Goal: Transaction & Acquisition: Purchase product/service

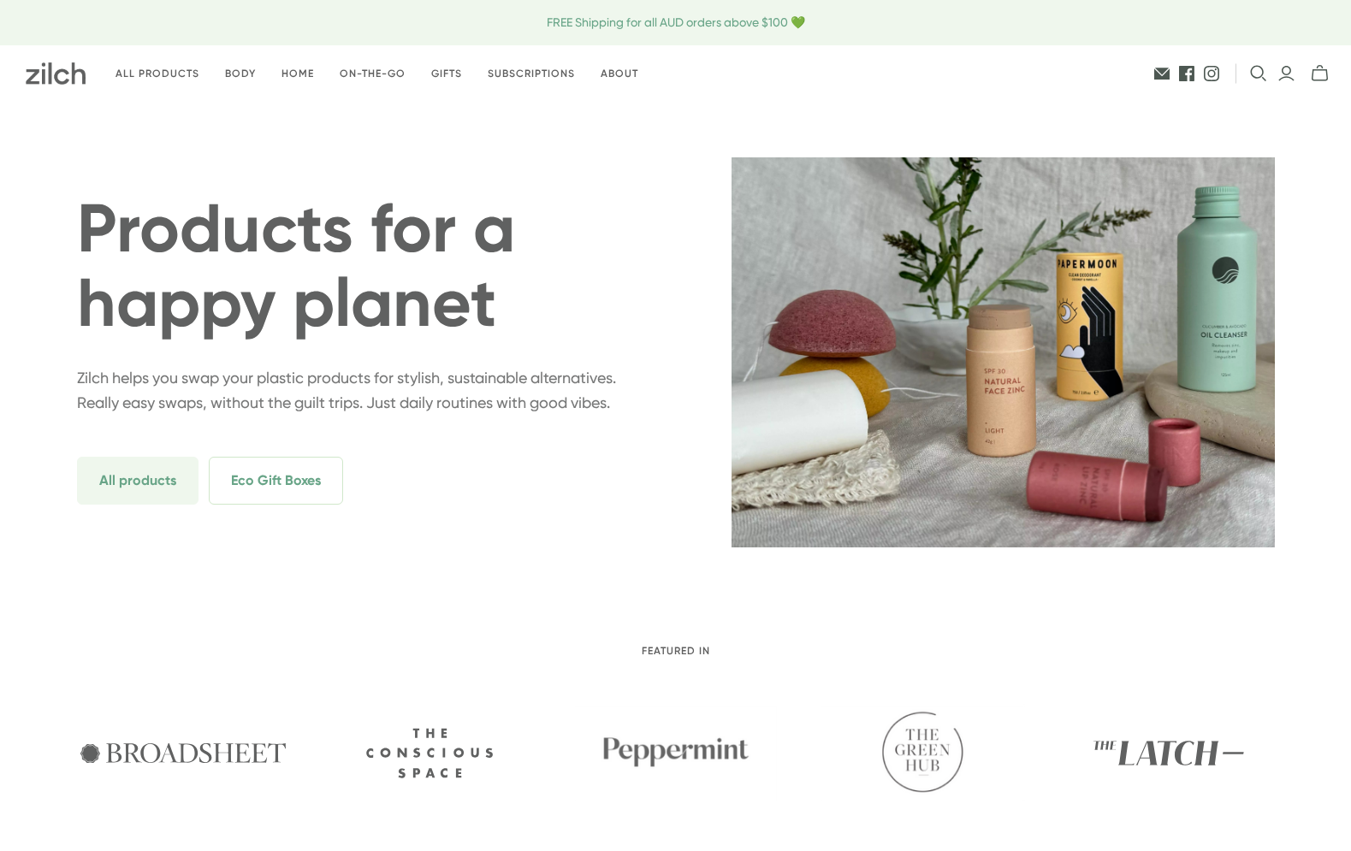
click at [1262, 68] on icon "Open search" at bounding box center [1258, 73] width 17 height 17
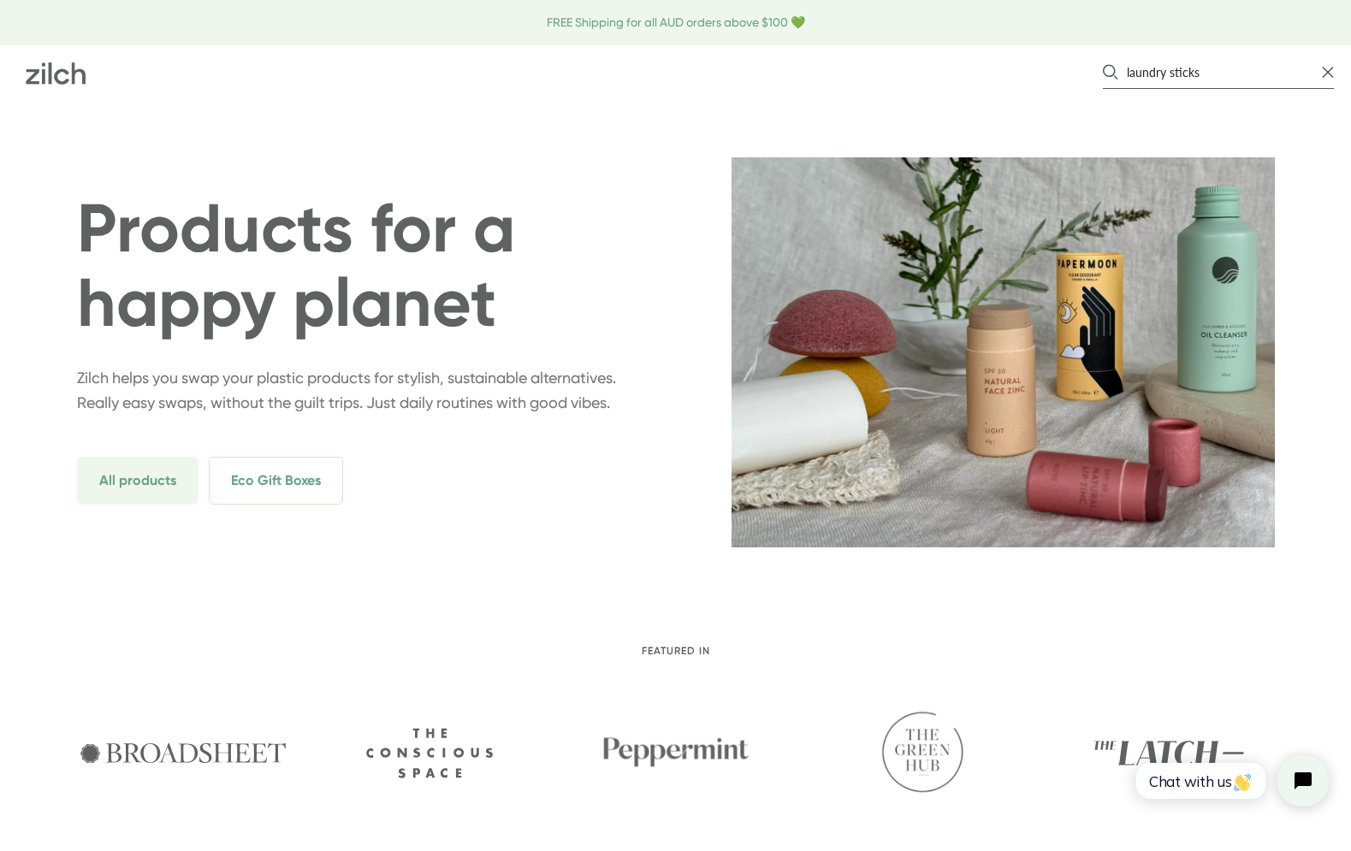
type input "laundry sticks"
click at [1103, 64] on button "Search" at bounding box center [1110, 72] width 15 height 16
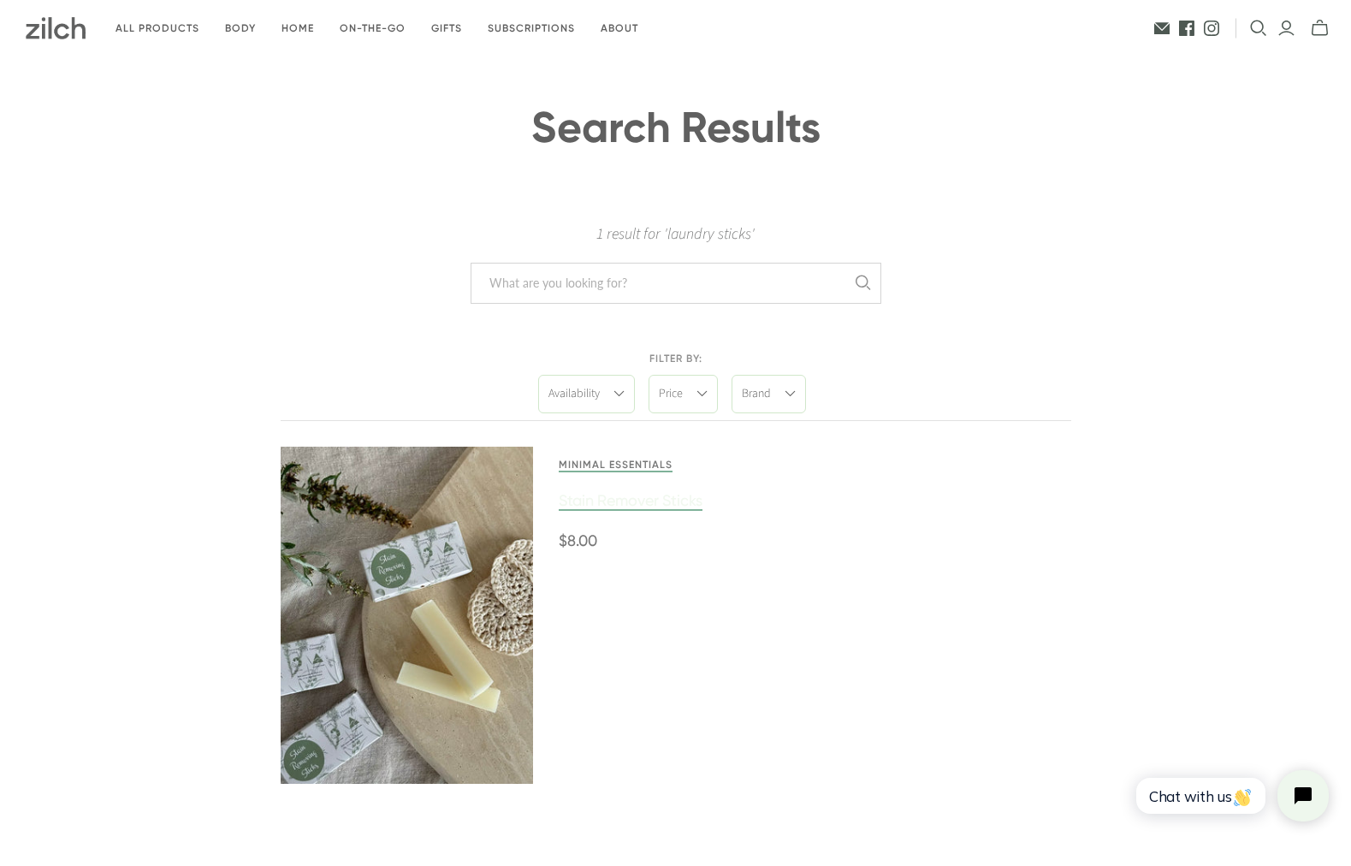
click at [411, 579] on link at bounding box center [407, 614] width 253 height 337
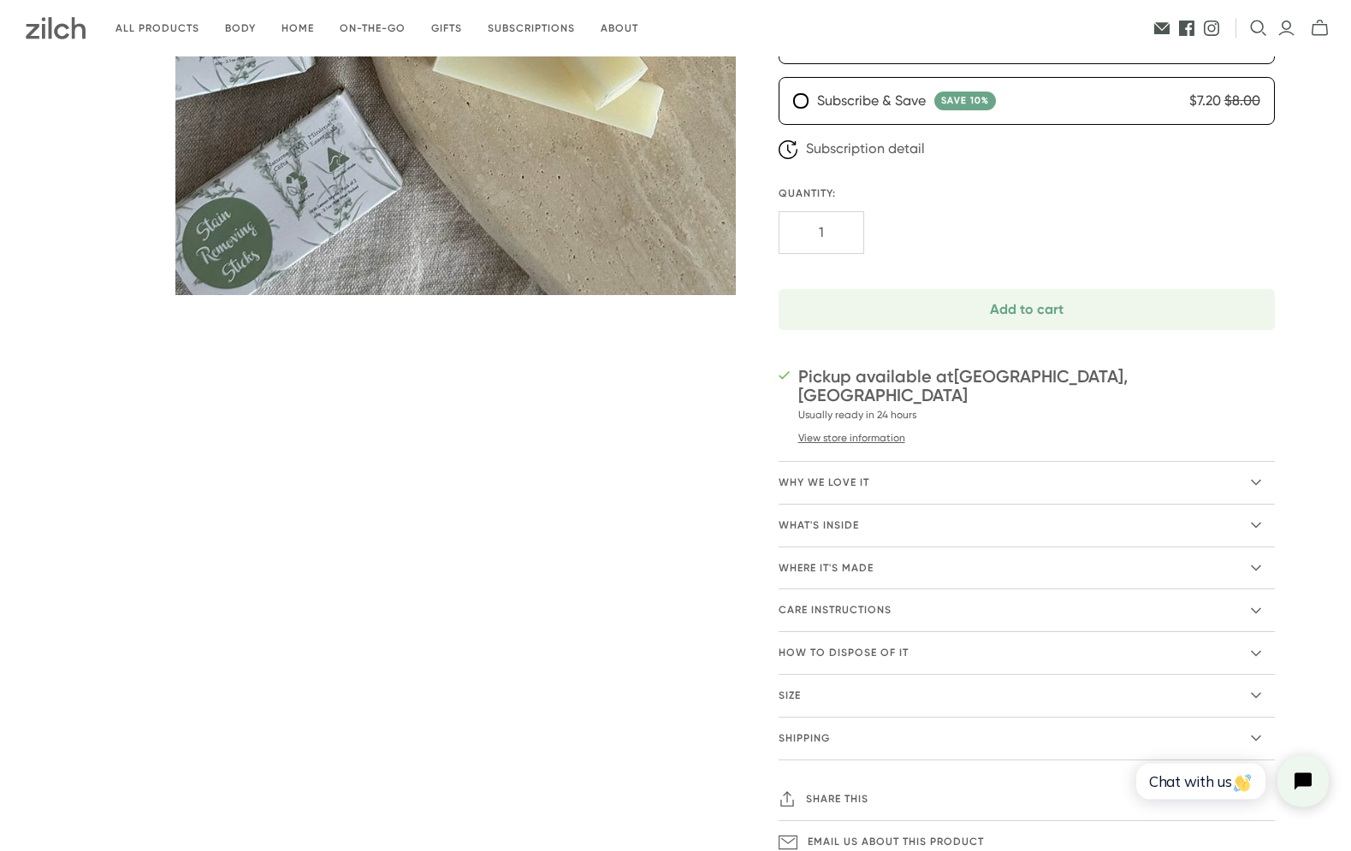
scroll to position [611, 0]
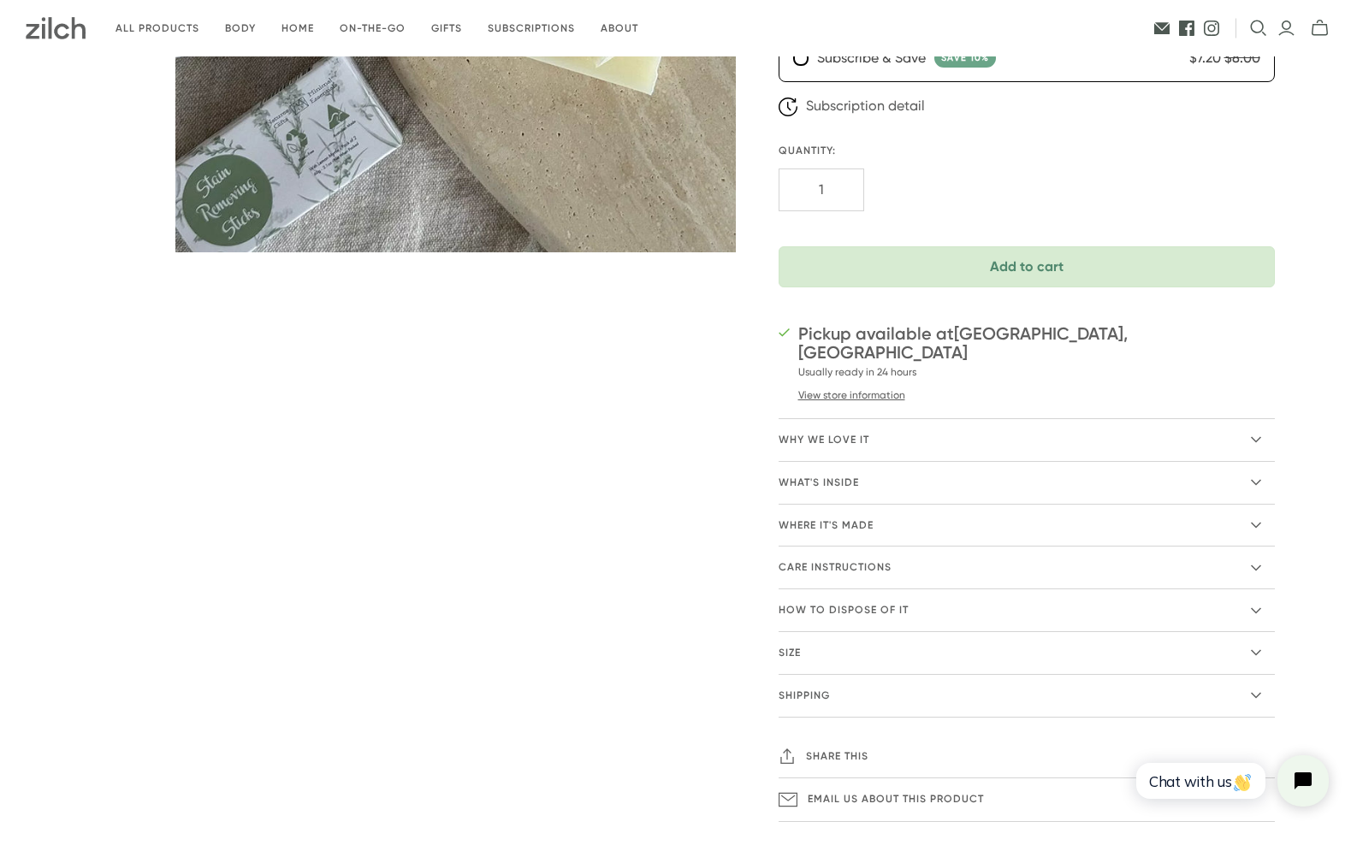
click at [1037, 261] on span "Add to cart" at bounding box center [1026, 267] width 453 height 14
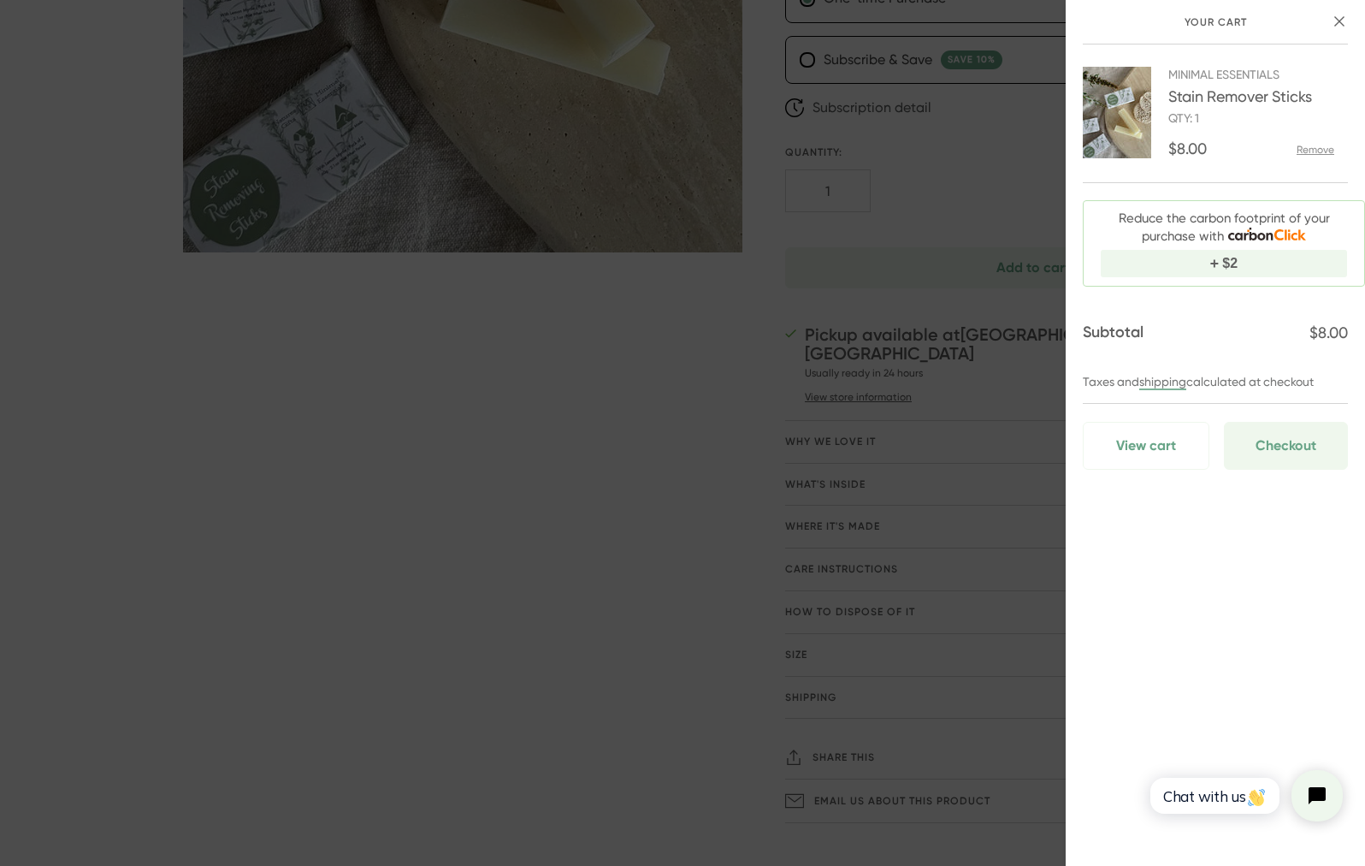
click at [654, 547] on div "Your cart Minimal Essentials Stain Remover Sticks Qty: 1 $8.00 Remove Reduce th…" at bounding box center [682, 433] width 1365 height 866
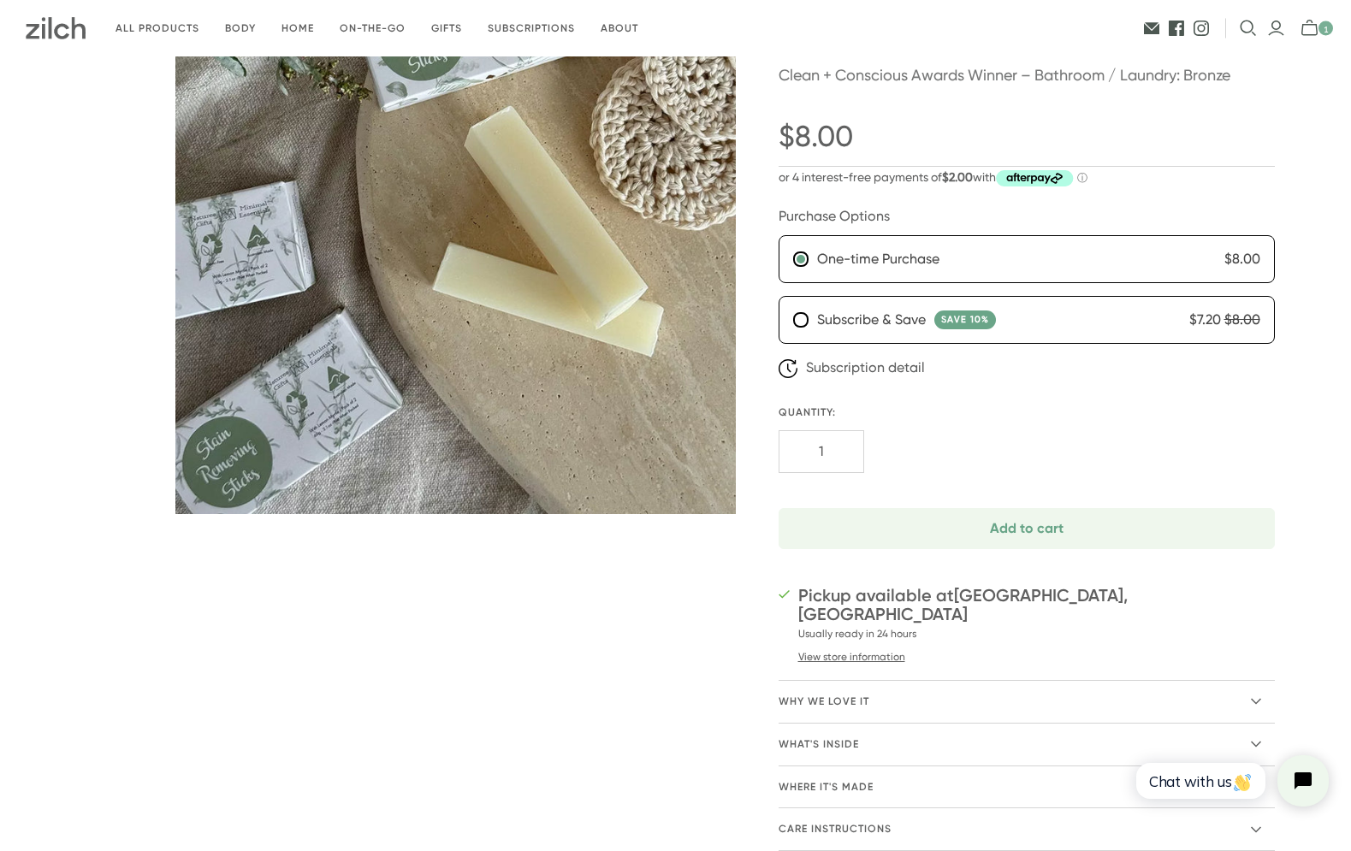
scroll to position [0, 0]
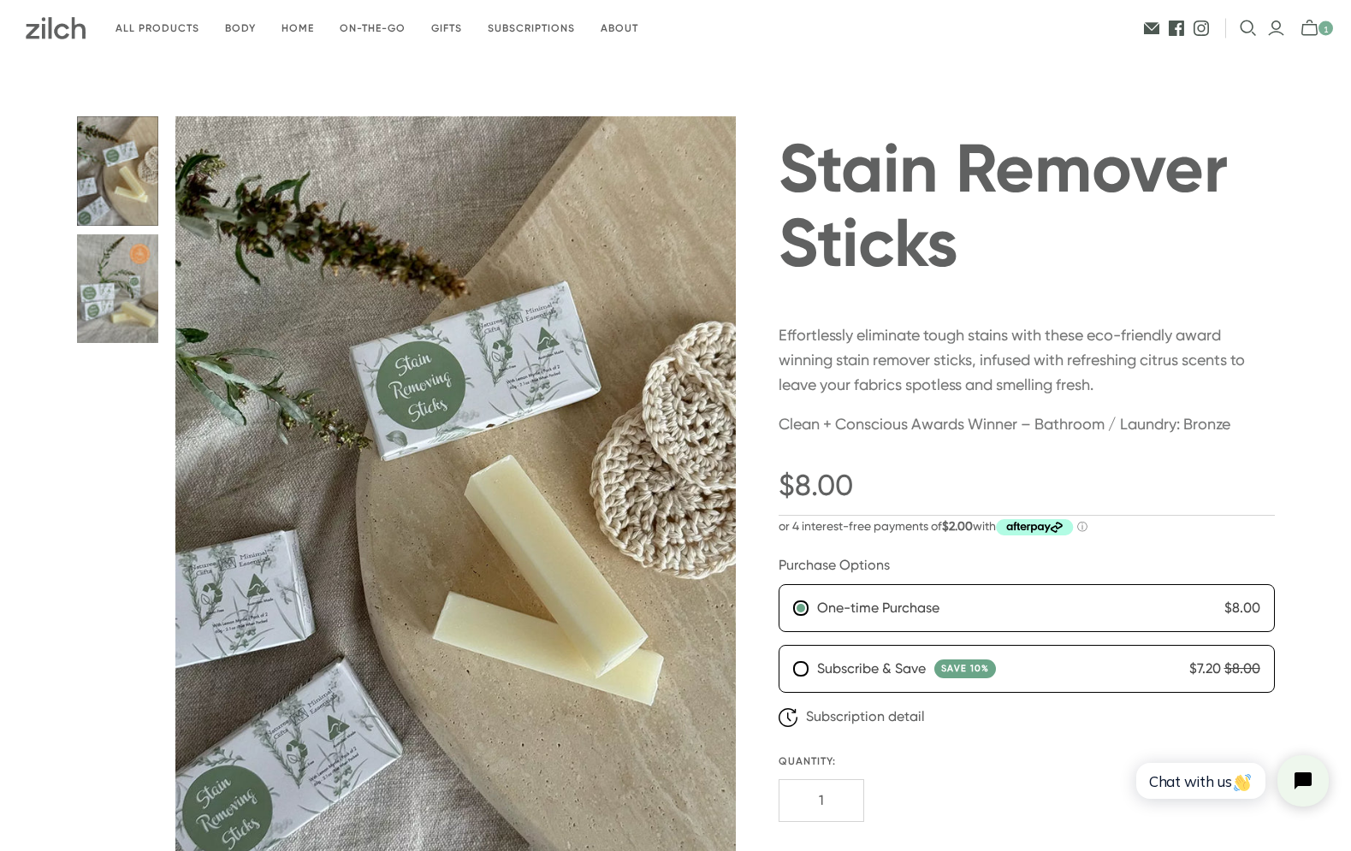
click at [120, 194] on button "Stain Remover Sticks thumbnail" at bounding box center [118, 170] width 82 height 109
click at [103, 302] on button "Stain Remover Sticks thumbnail" at bounding box center [118, 288] width 82 height 109
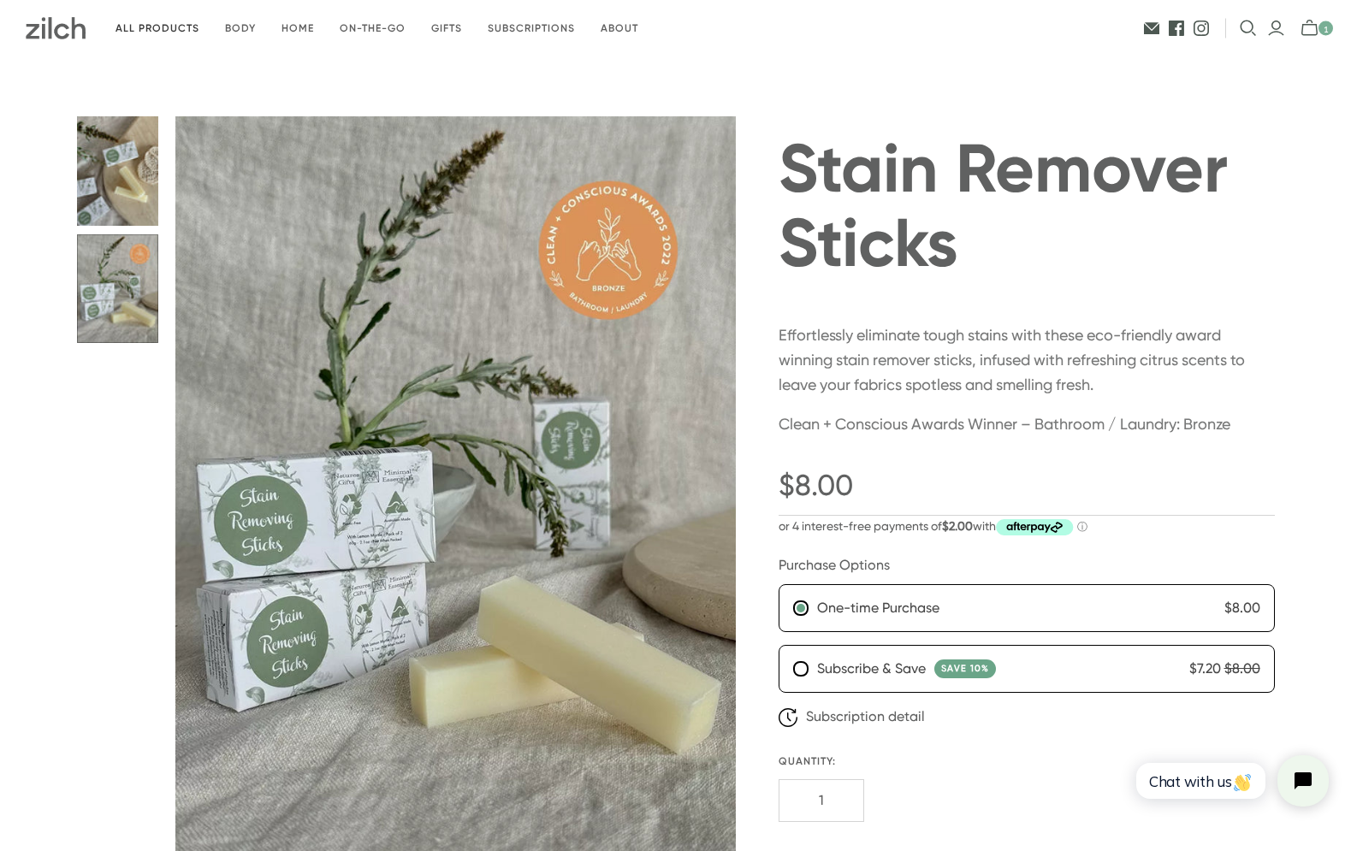
click at [154, 33] on link "All products" at bounding box center [157, 29] width 109 height 40
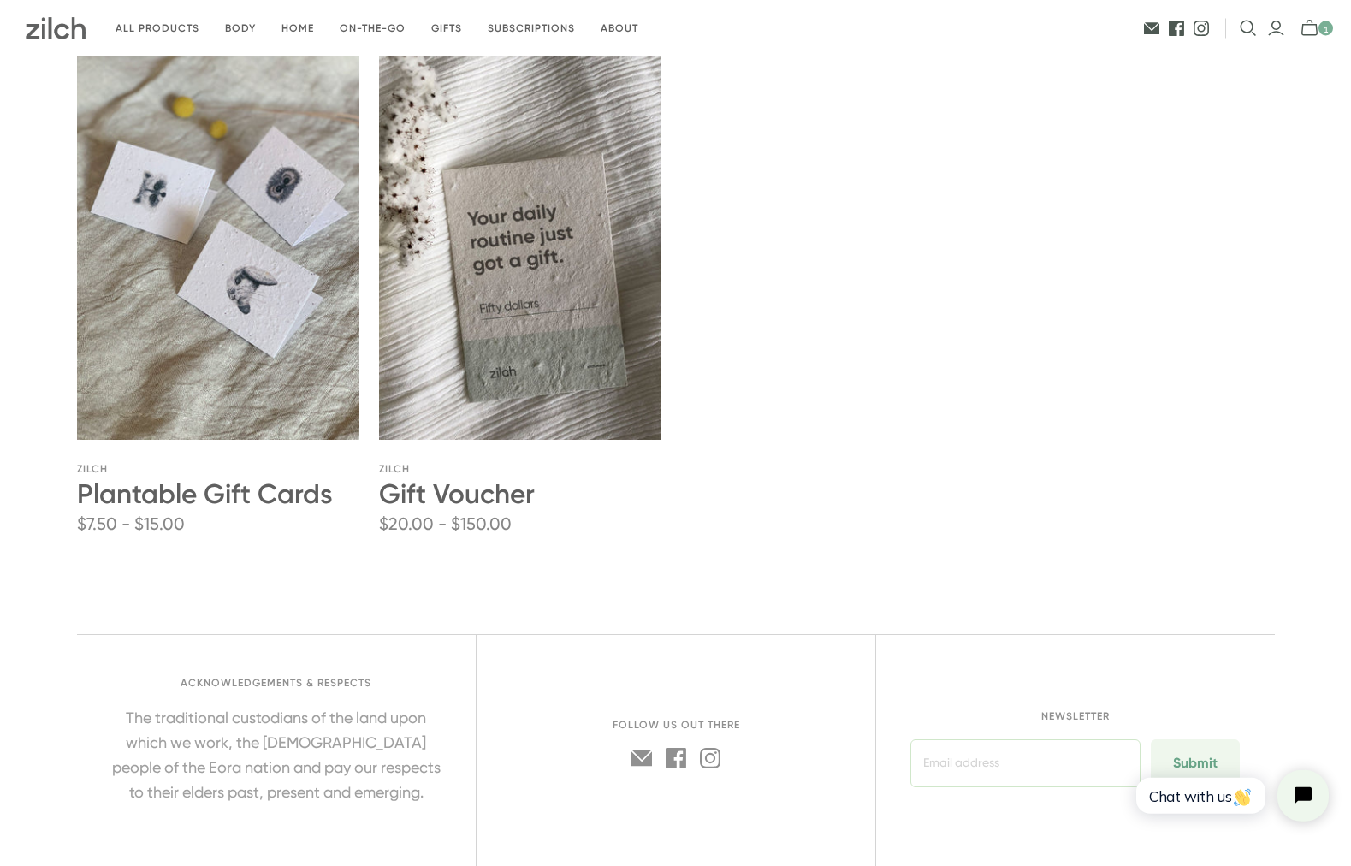
scroll to position [4450, 0]
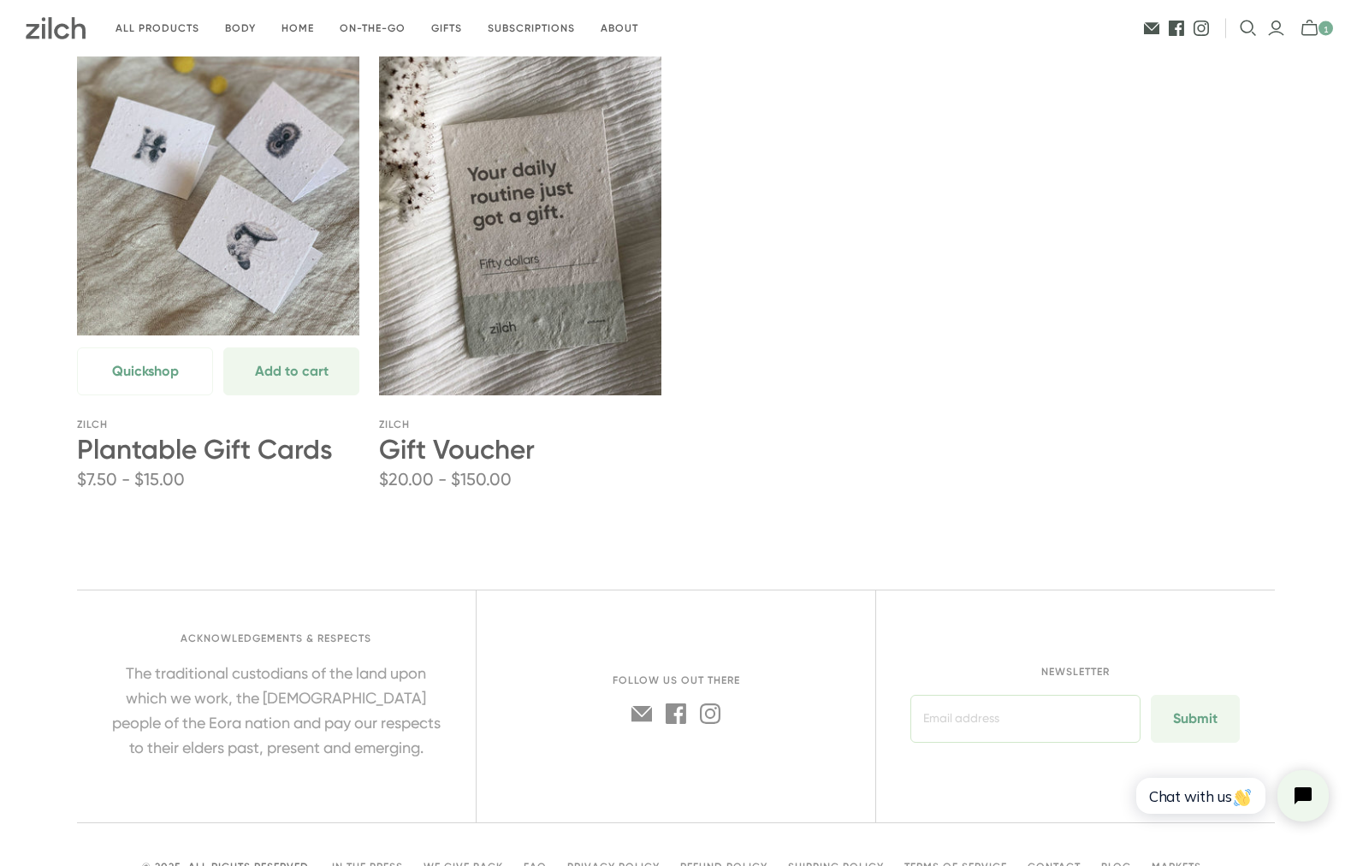
click at [115, 458] on link "Plantable Gift Cards" at bounding box center [205, 449] width 256 height 33
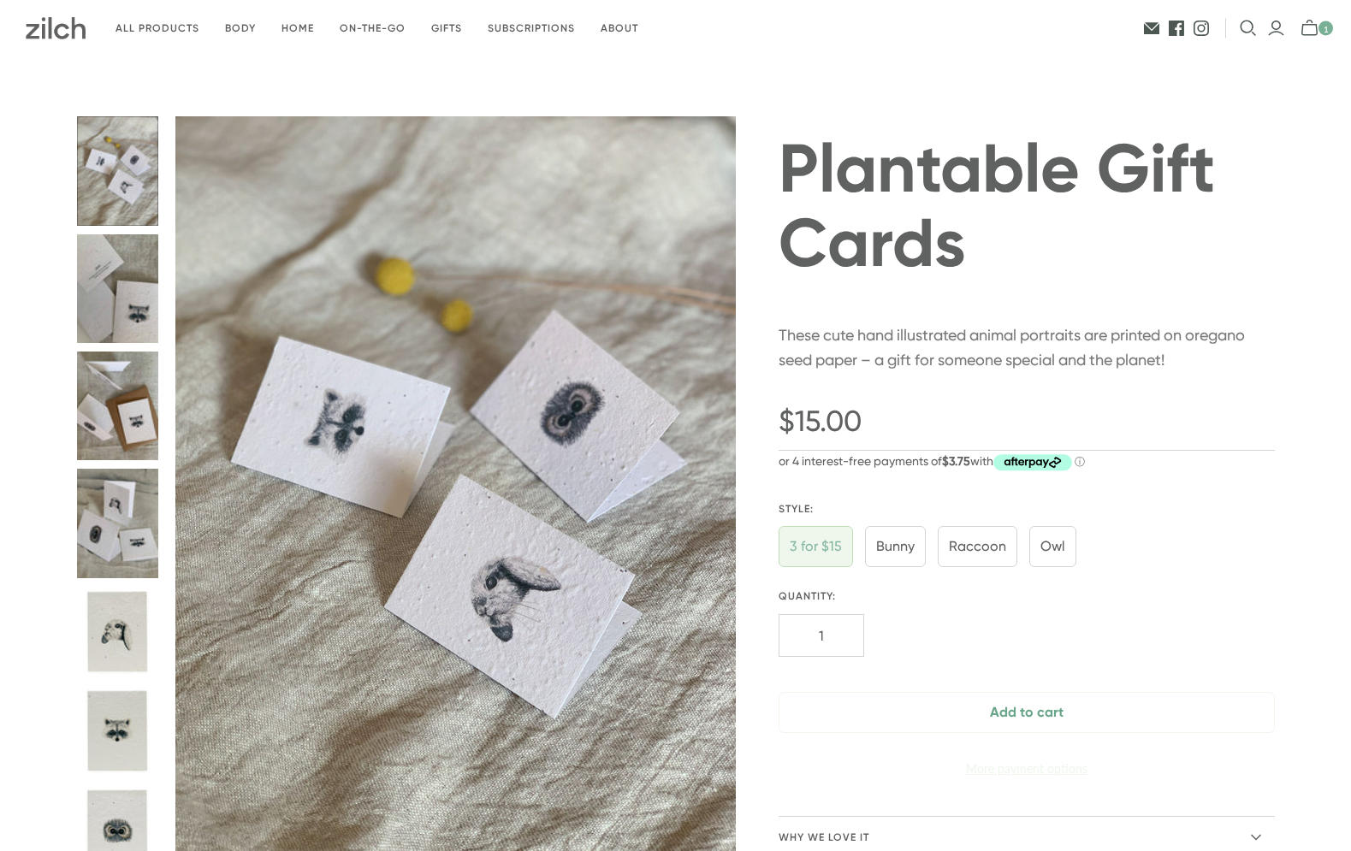
radio input "true"
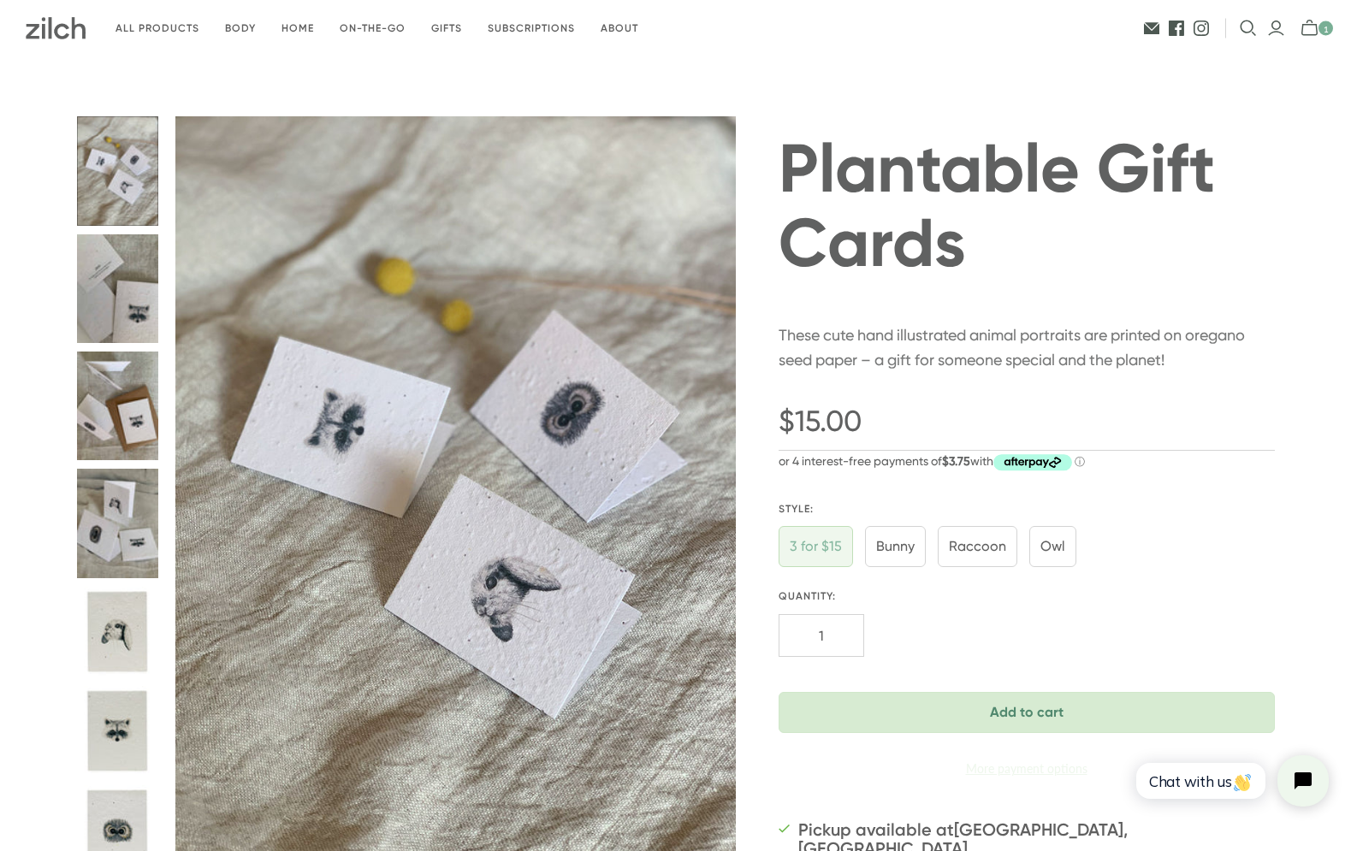
click at [1002, 727] on button "Add to cart" at bounding box center [1026, 712] width 496 height 41
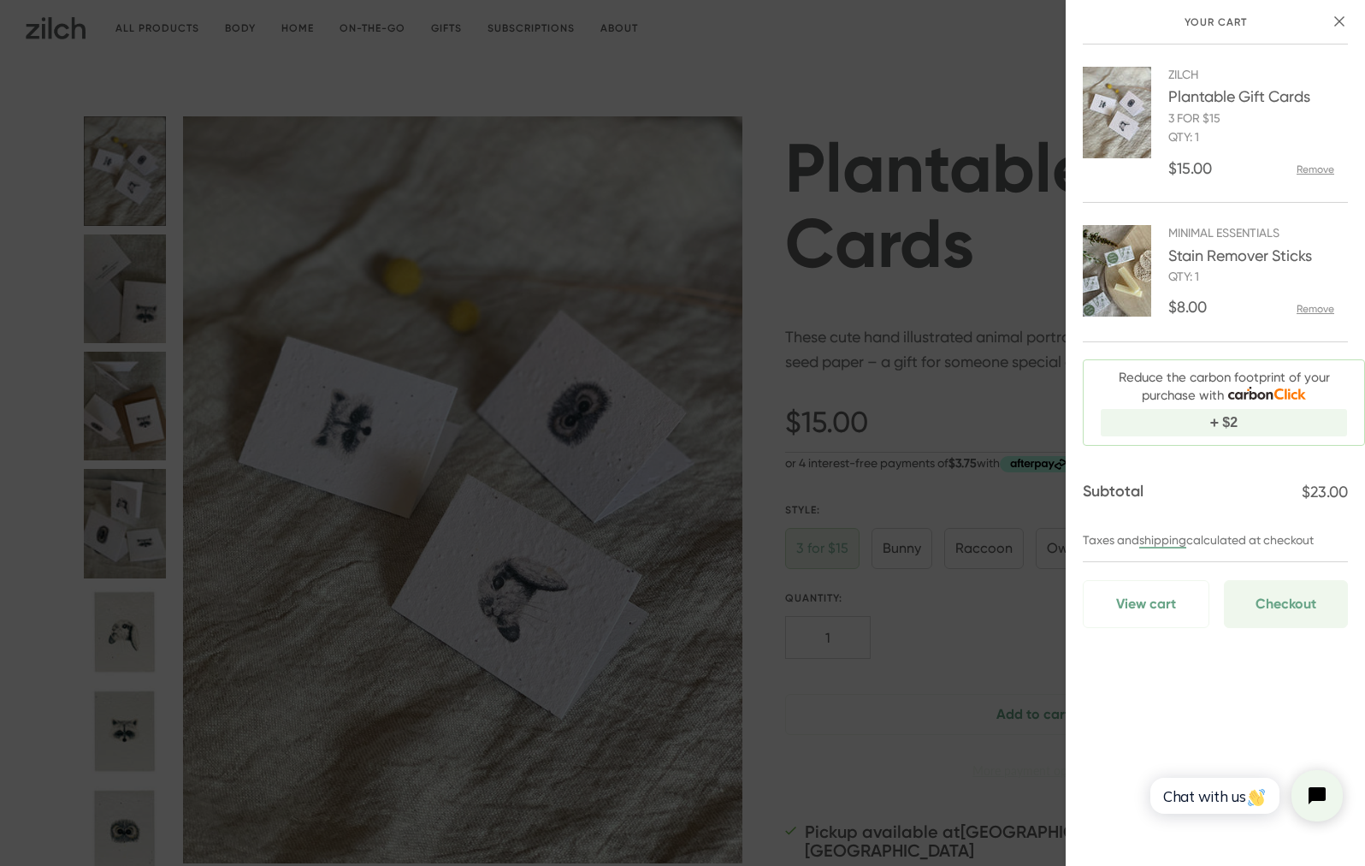
click at [982, 36] on div "Your cart Zilch Plantable Gift Cards 3 for $15 Qty: 1 $15.00 Remove Minimal Ess…" at bounding box center [682, 433] width 1365 height 866
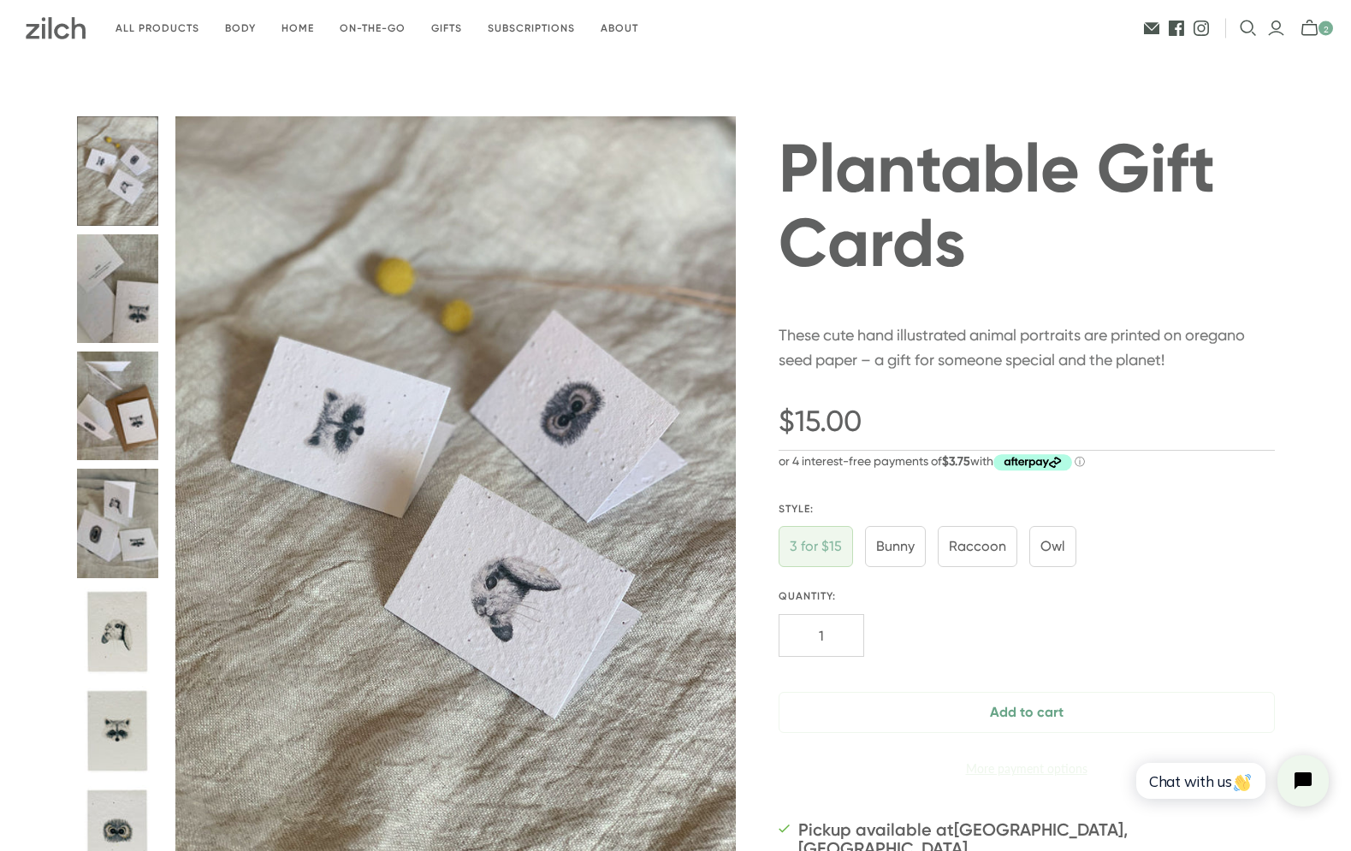
click at [1311, 33] on icon "mini-cart-toggle" at bounding box center [1314, 28] width 28 height 17
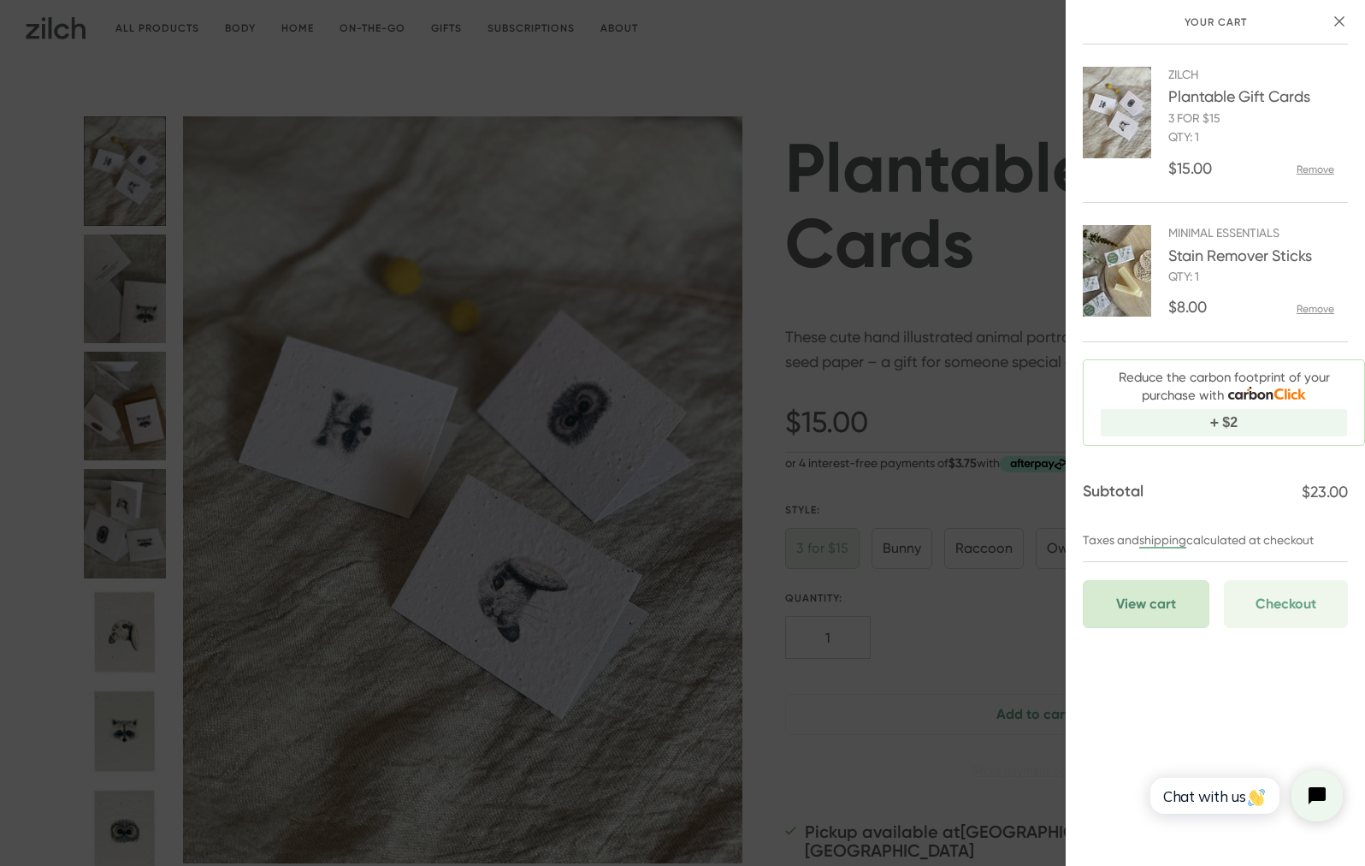
click at [1147, 608] on link "View cart" at bounding box center [1146, 604] width 127 height 48
